Goal: Transaction & Acquisition: Purchase product/service

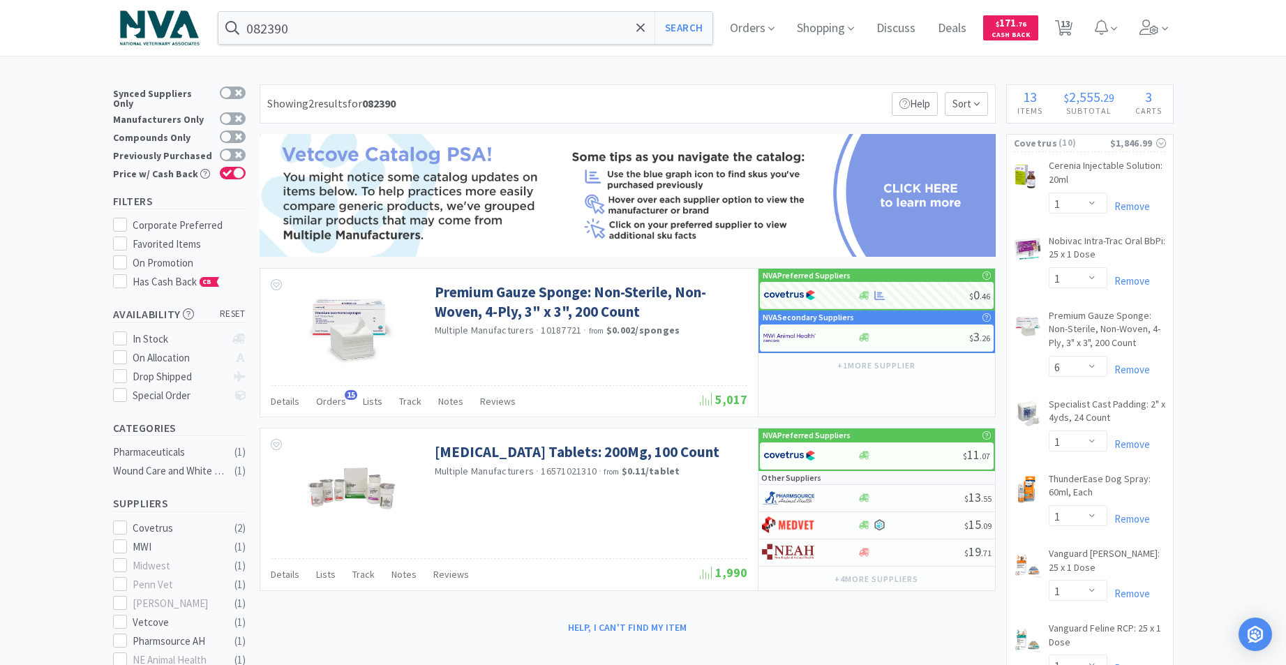
select select "1"
select select "6"
select select "1"
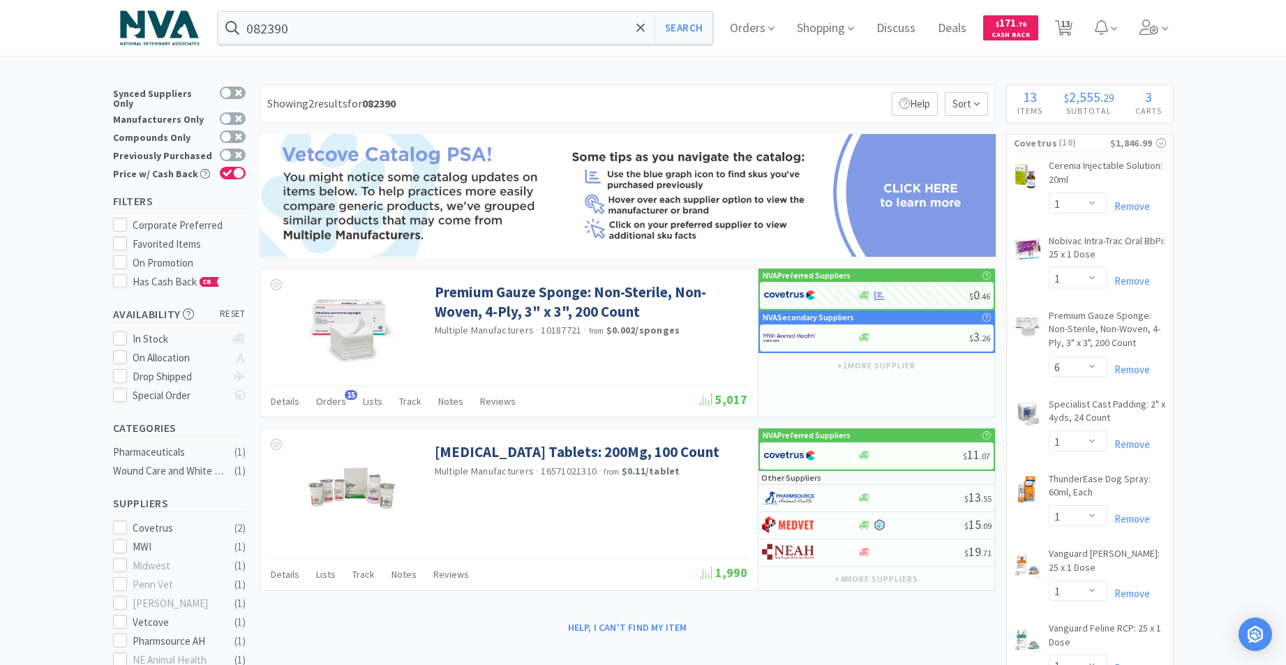
select select "1"
select select "2"
select select "1"
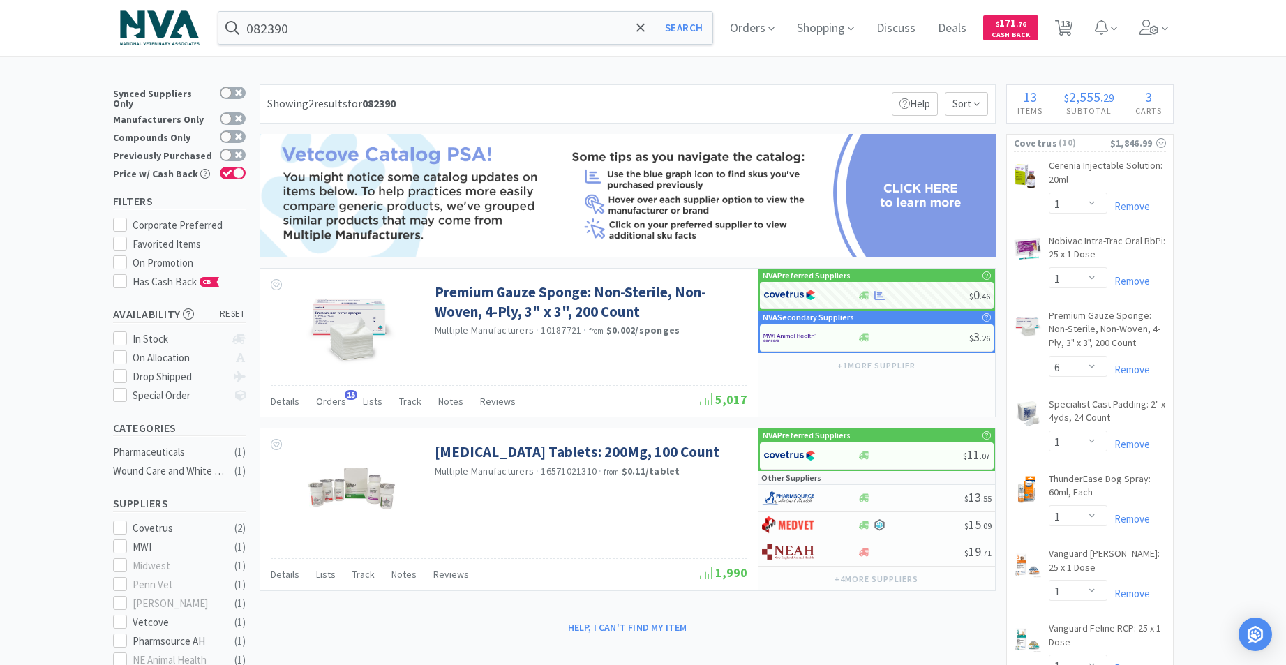
select select "10"
select select "5"
select select "10"
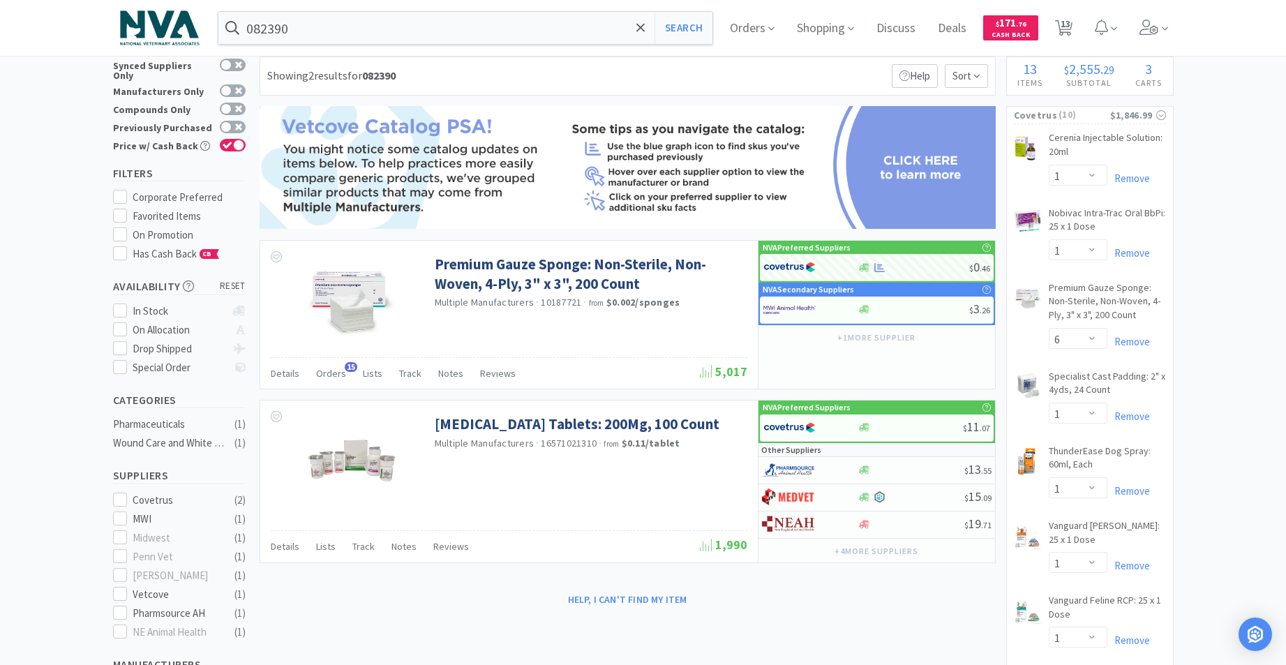
scroll to position [28, 0]
click at [389, 20] on input "082390" at bounding box center [465, 28] width 495 height 32
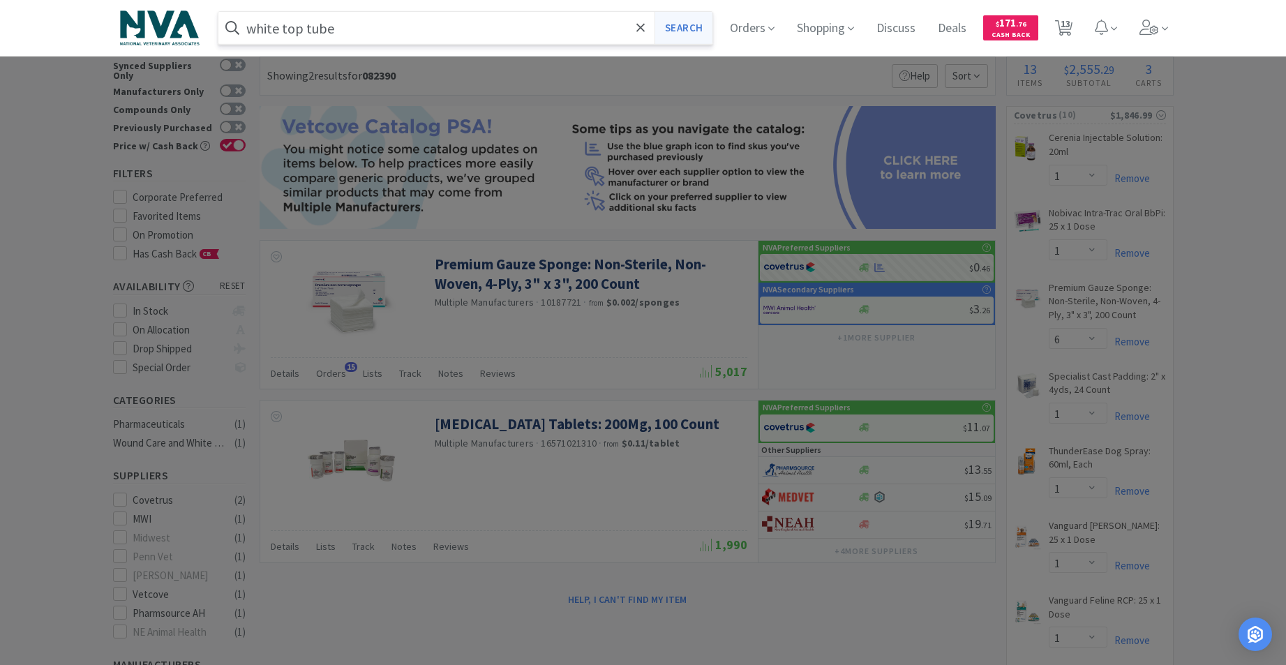
type input "white top tube"
click at [692, 25] on button "Search" at bounding box center [684, 28] width 58 height 32
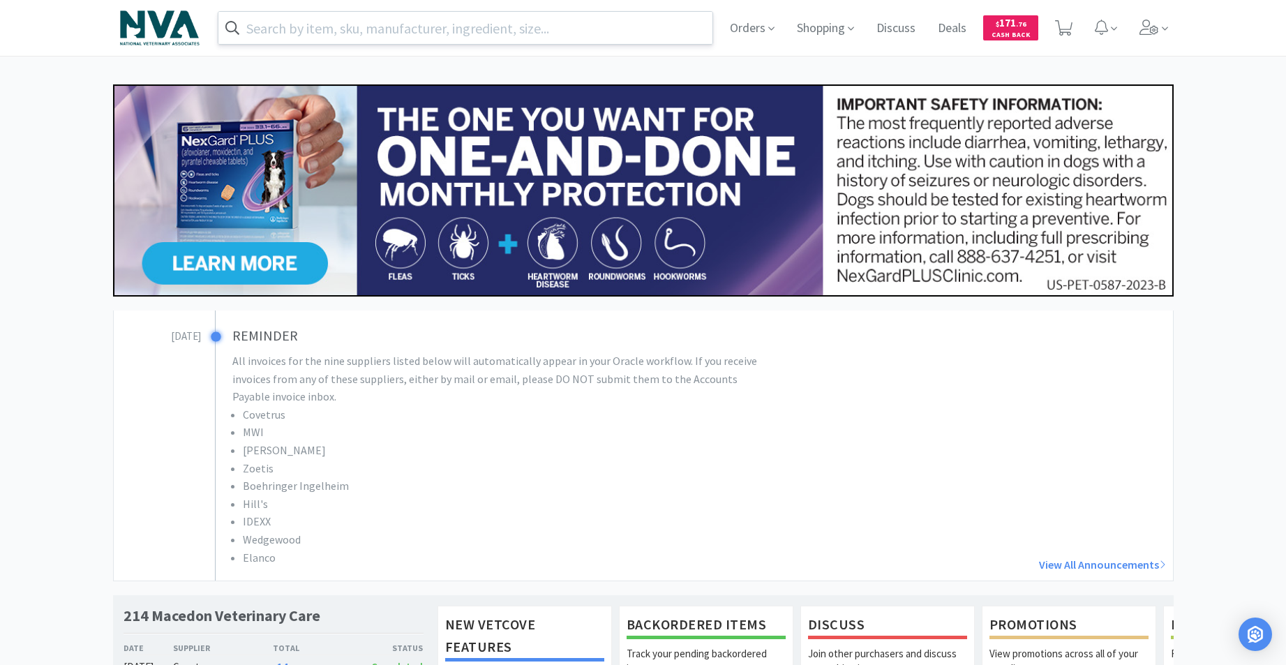
click at [476, 24] on input "text" at bounding box center [465, 28] width 495 height 32
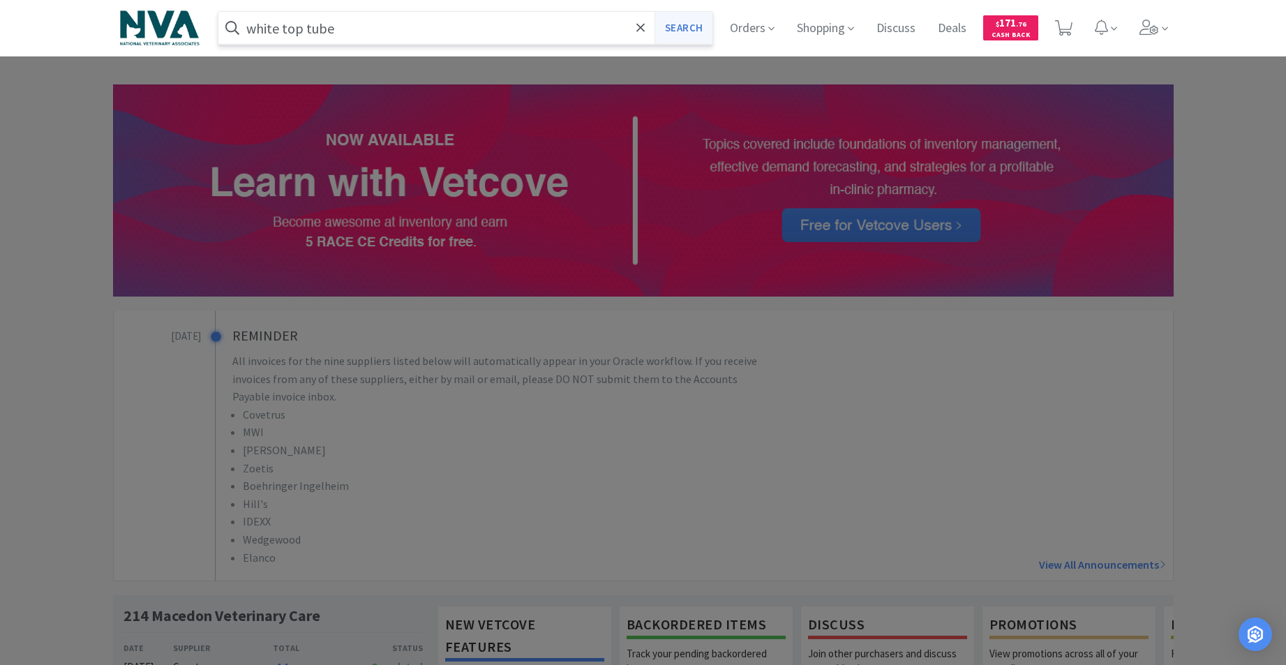
type input "white top tube"
click at [697, 40] on button "Search" at bounding box center [684, 28] width 58 height 32
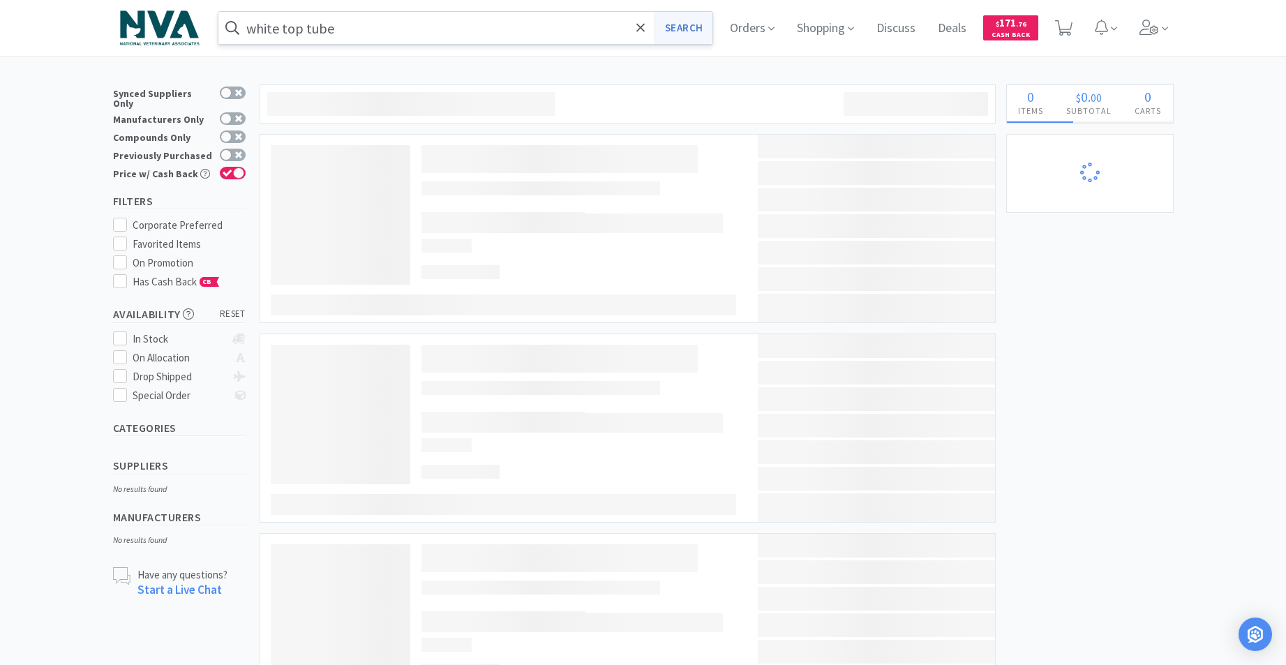
select select "5"
select select "10"
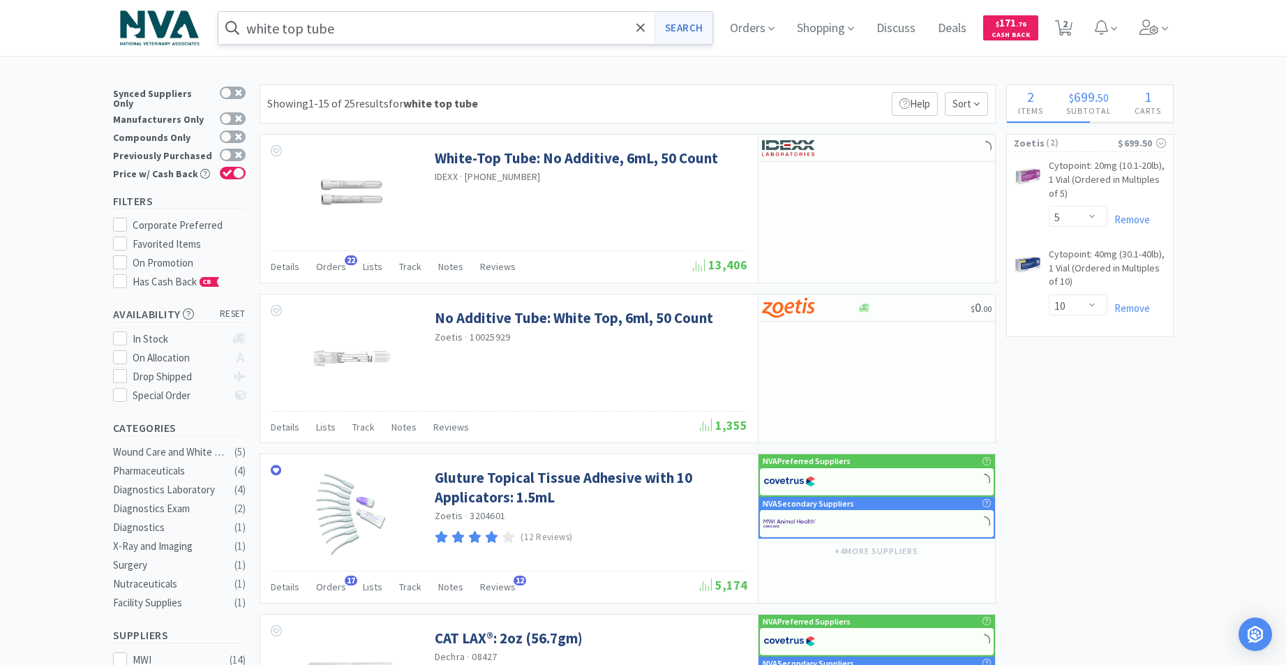
select select "10"
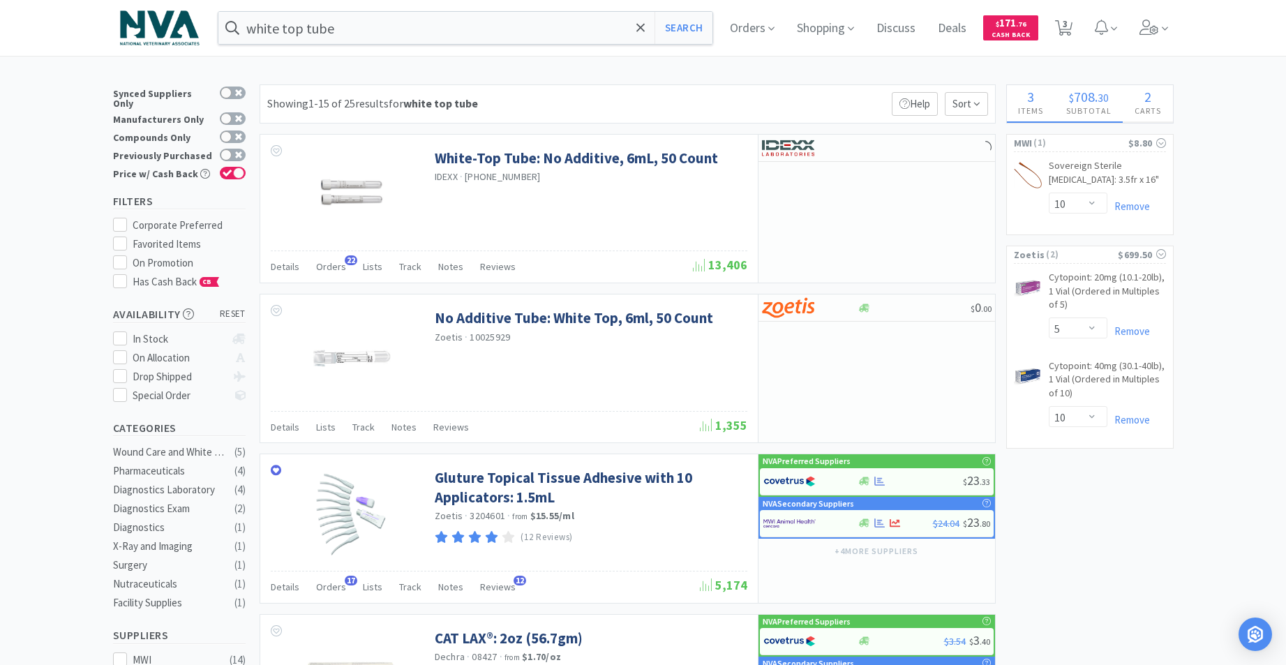
select select "1"
select select "6"
select select "1"
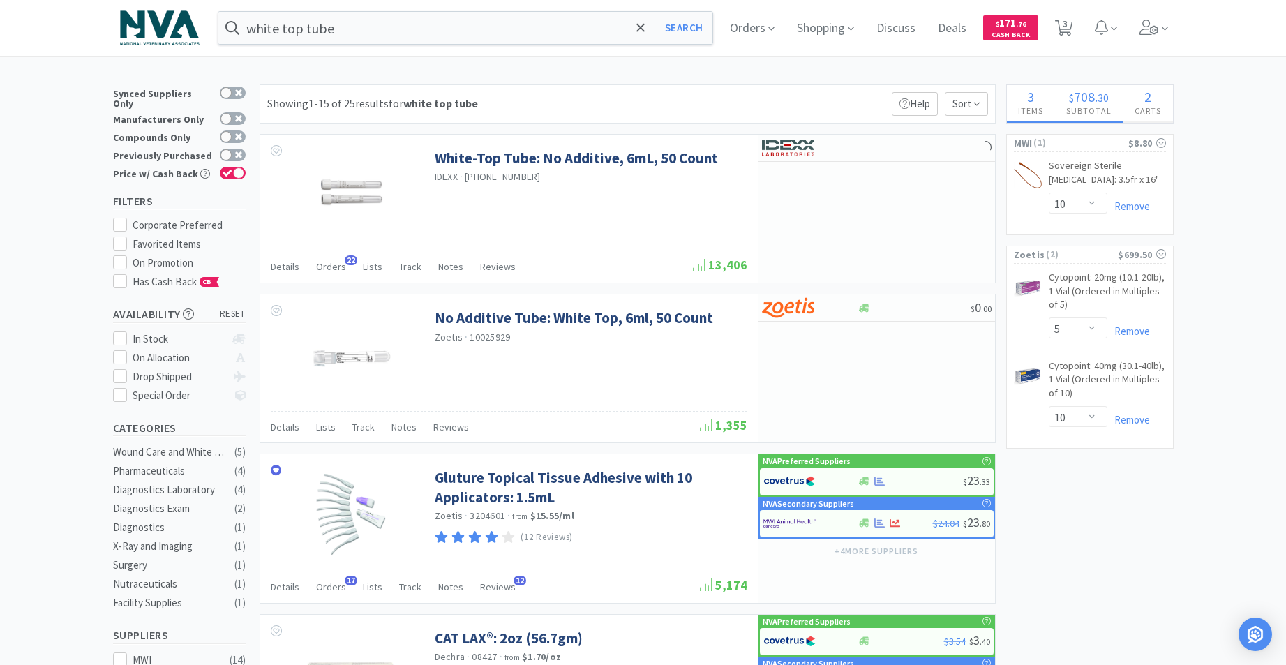
select select "1"
select select "2"
select select "1"
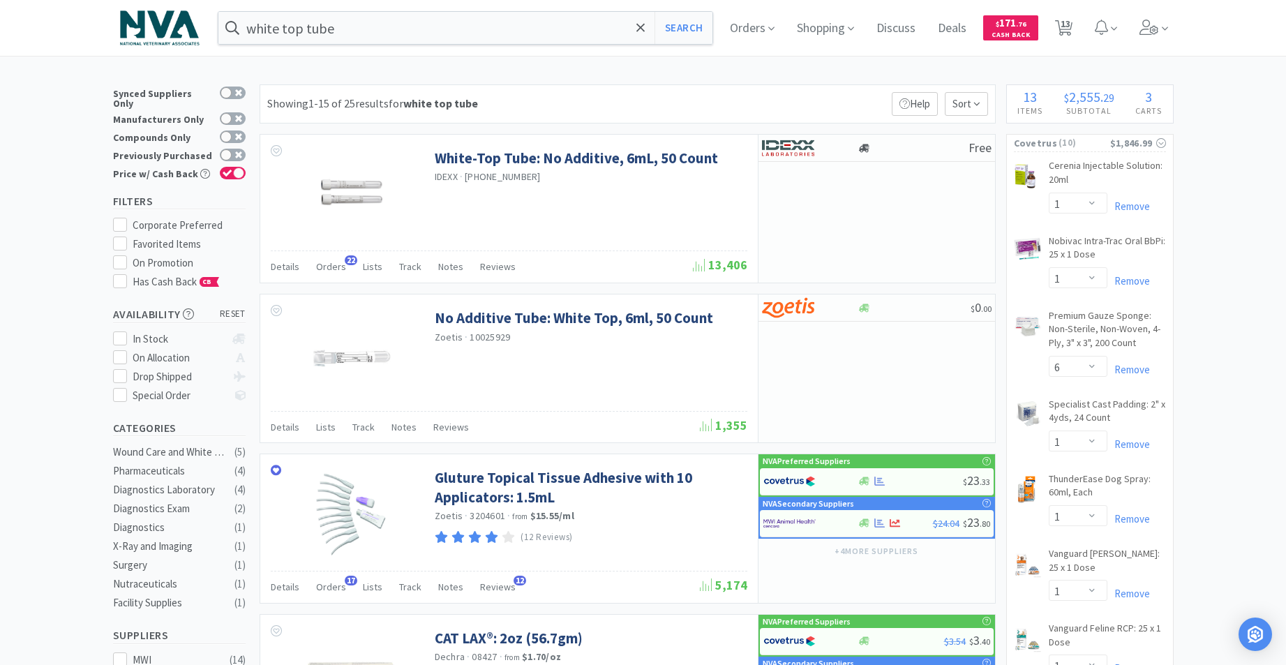
select select "1"
select select "6"
select select "1"
select select "2"
select select "1"
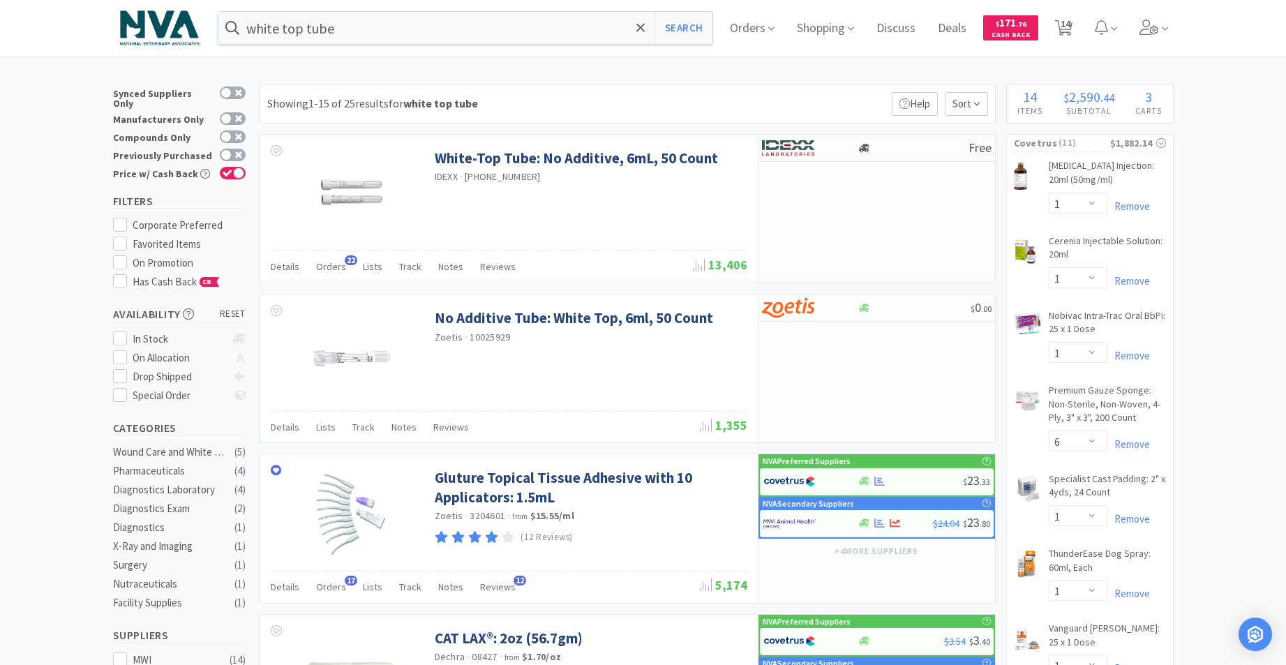
select select "1"
select select "6"
select select "1"
select select "2"
select select "1"
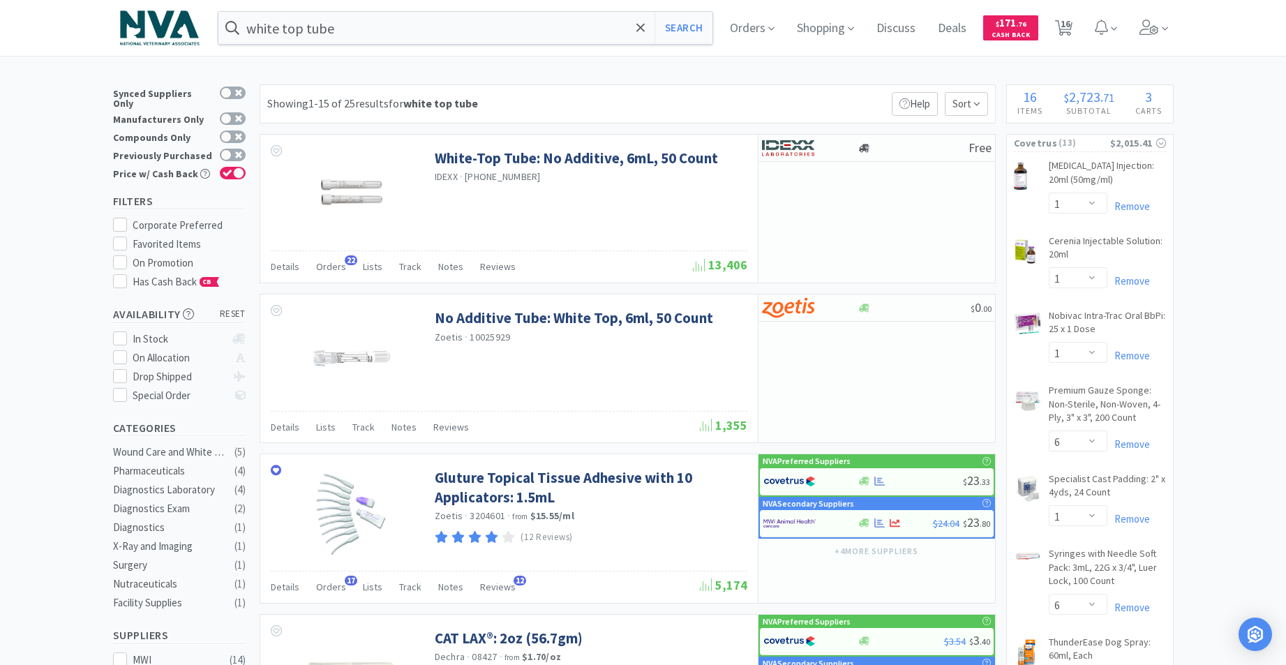
select select "3"
select select "1"
select select "6"
select select "1"
select select "6"
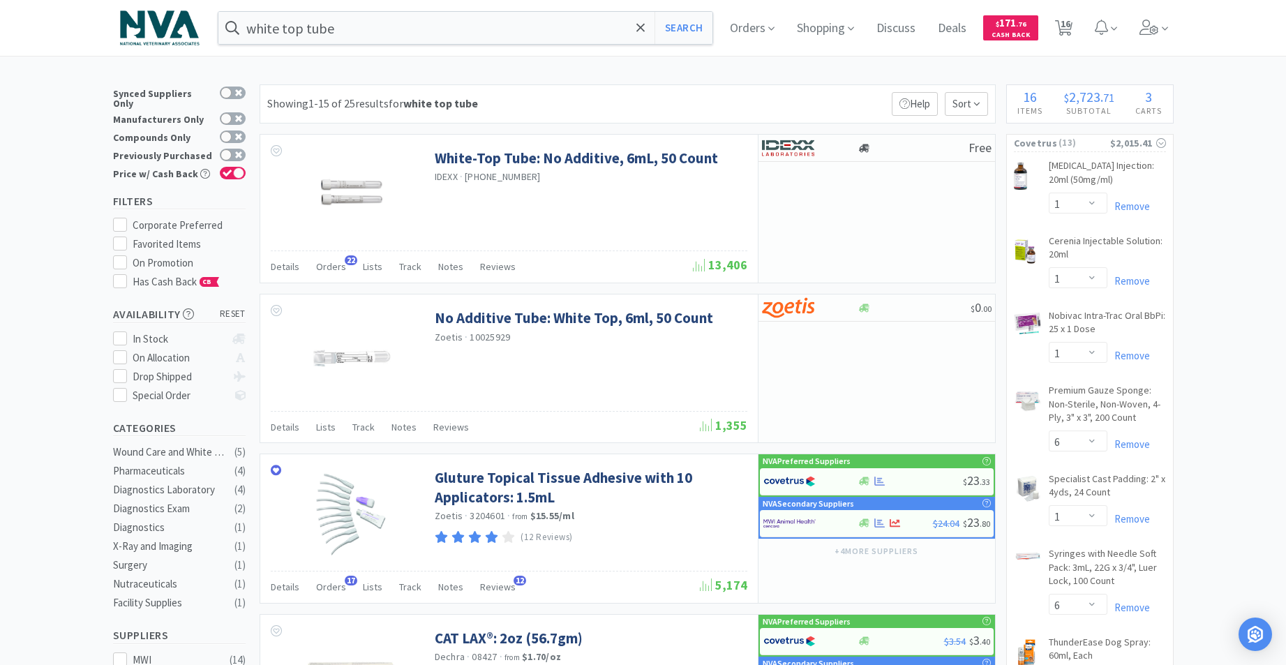
select select "1"
select select "2"
select select "1"
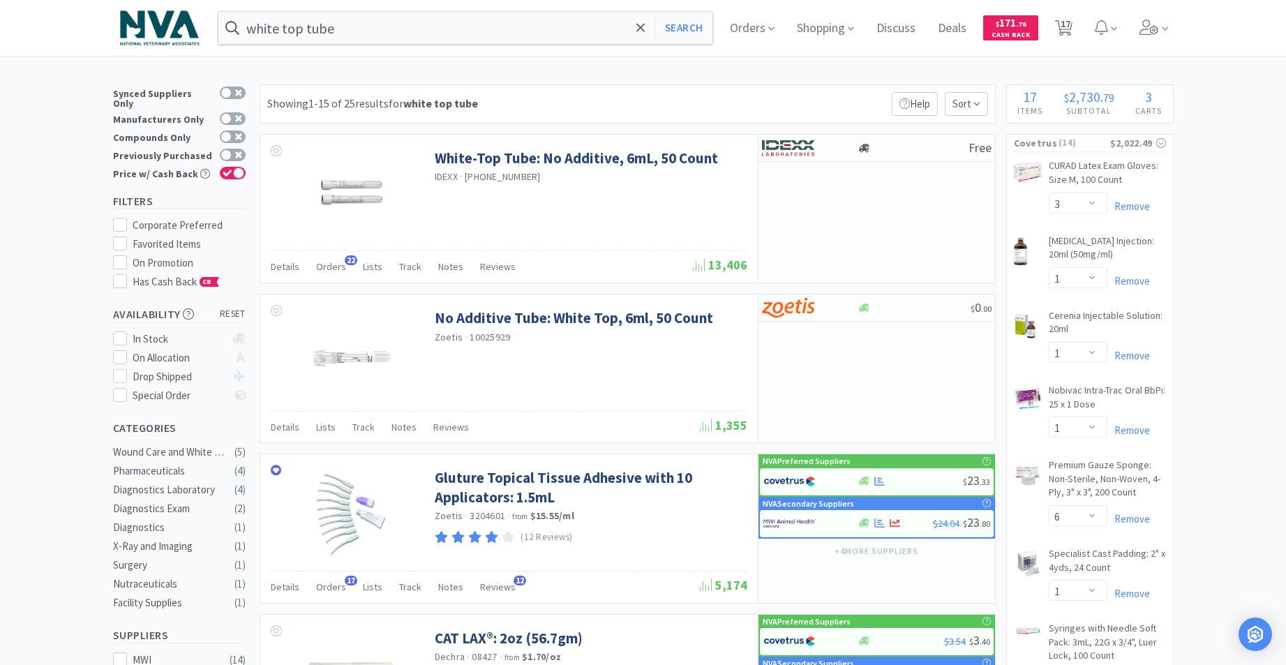
select select "1"
select select "6"
select select "1"
select select "2"
select select "1"
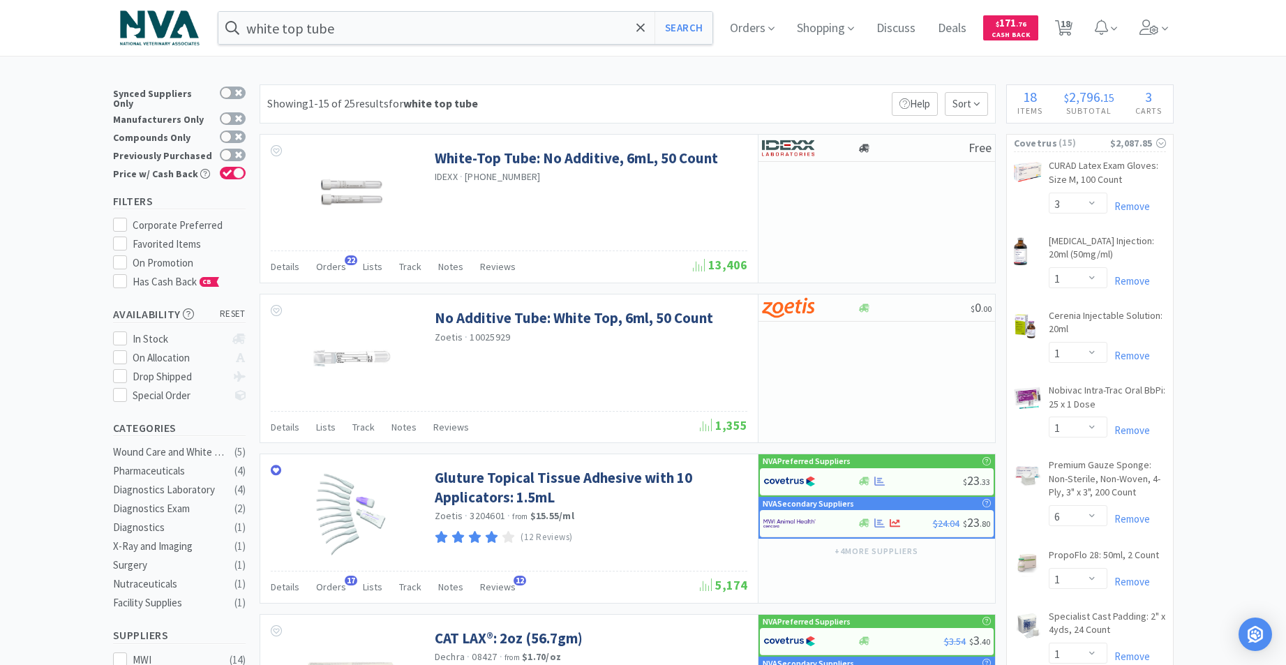
select select "1"
select select "6"
select select "1"
select select "6"
select select "1"
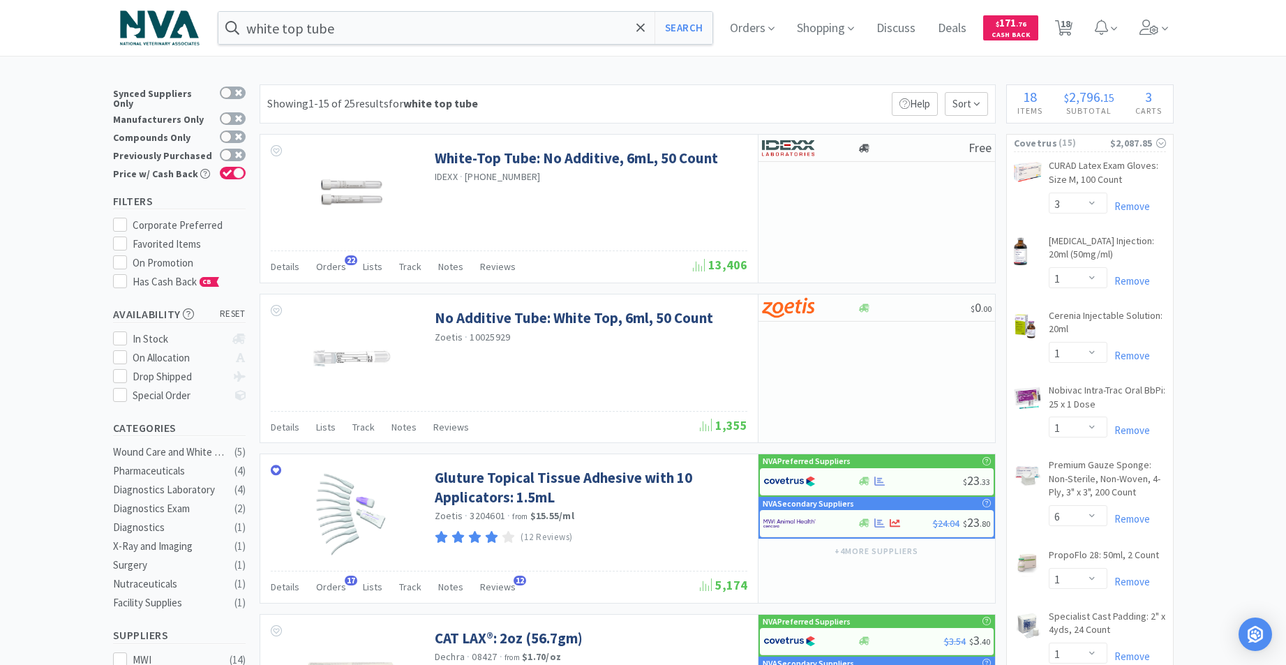
select select "2"
select select "1"
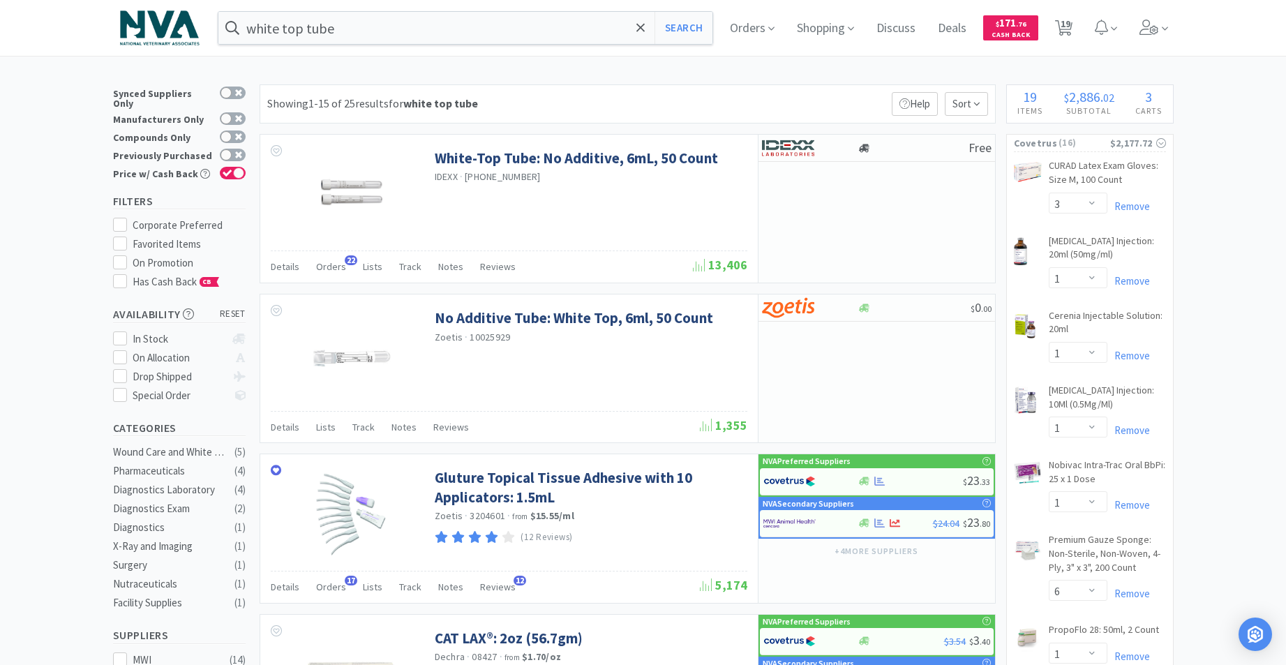
select select "1"
select select "6"
select select "1"
select select "6"
select select "1"
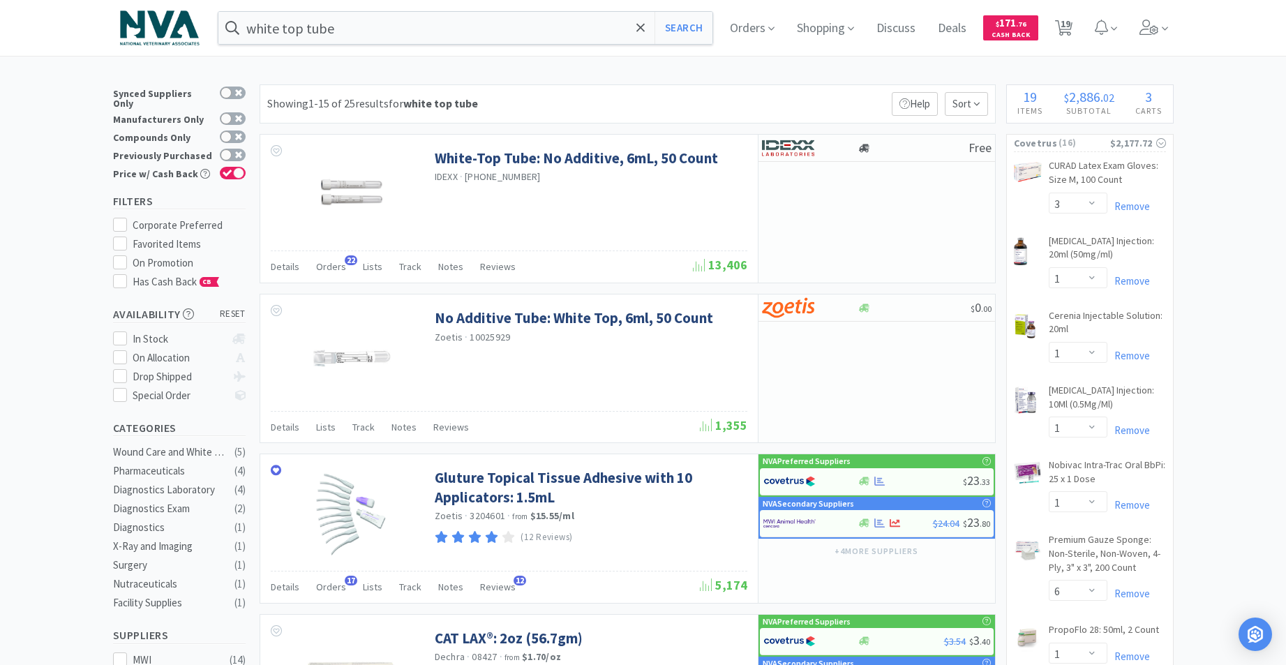
select select "2"
select select "1"
select select "6"
select select "1"
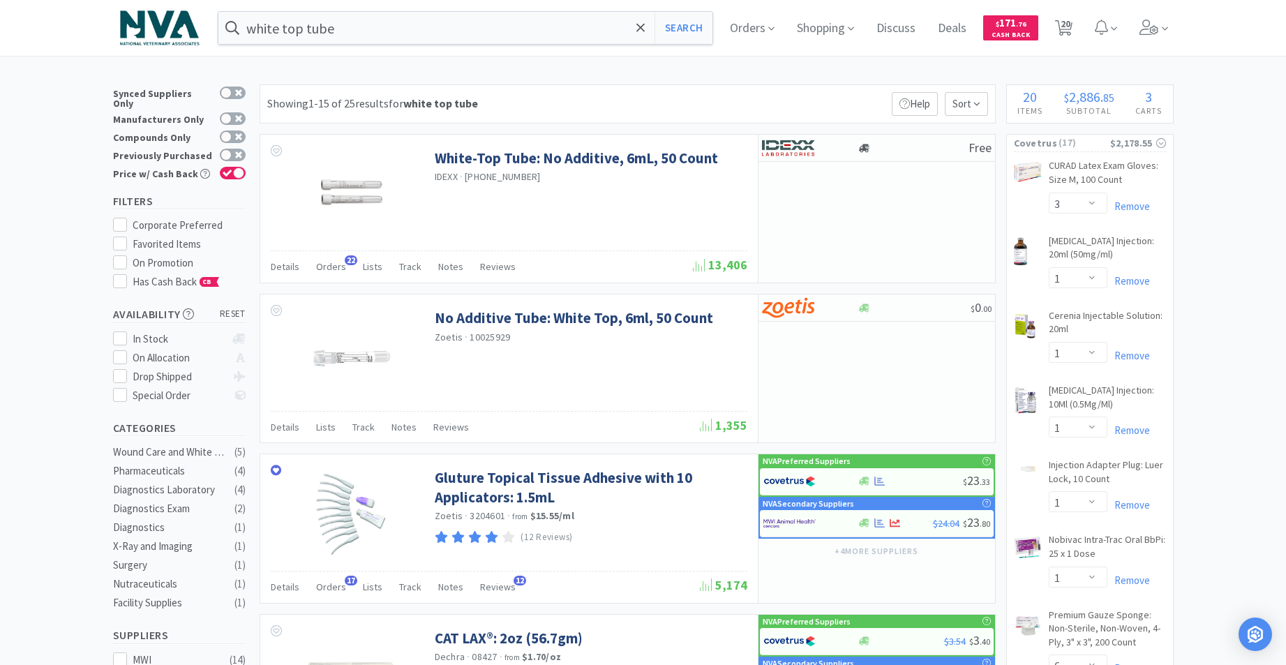
select select "2"
select select "1"
select select "12"
select select "1"
select select "2"
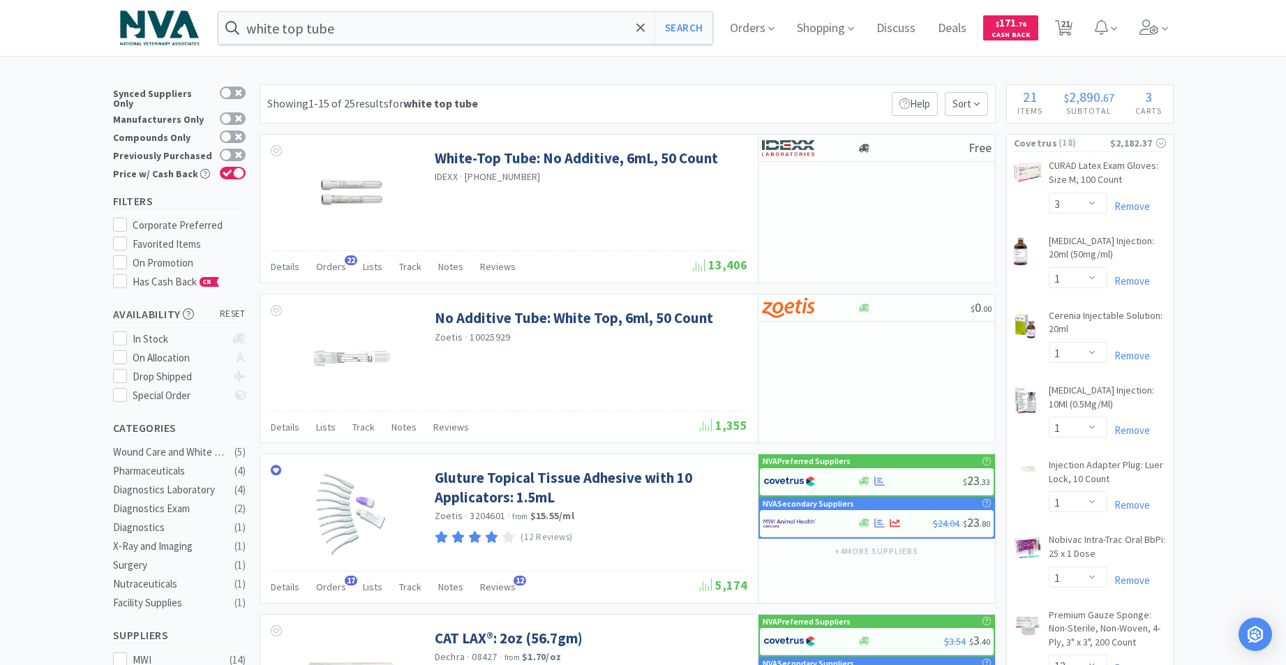
select select "1"
select select "6"
select select "1"
select select "2"
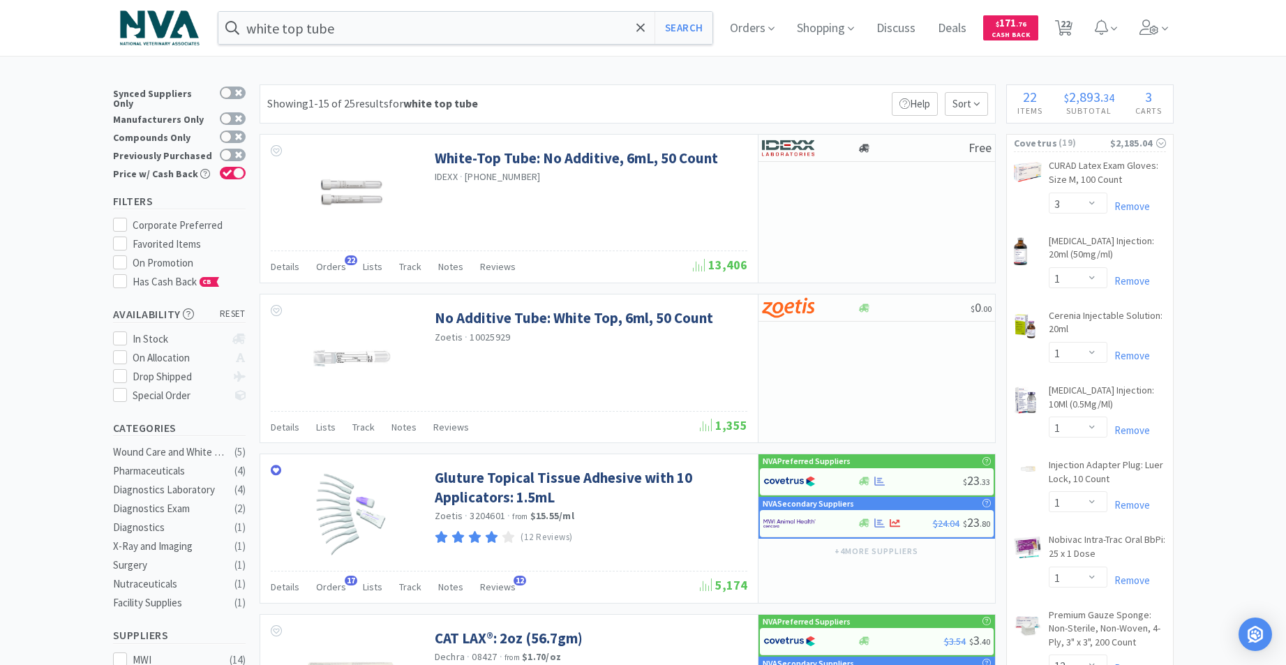
select select "1"
